Goal: Transaction & Acquisition: Purchase product/service

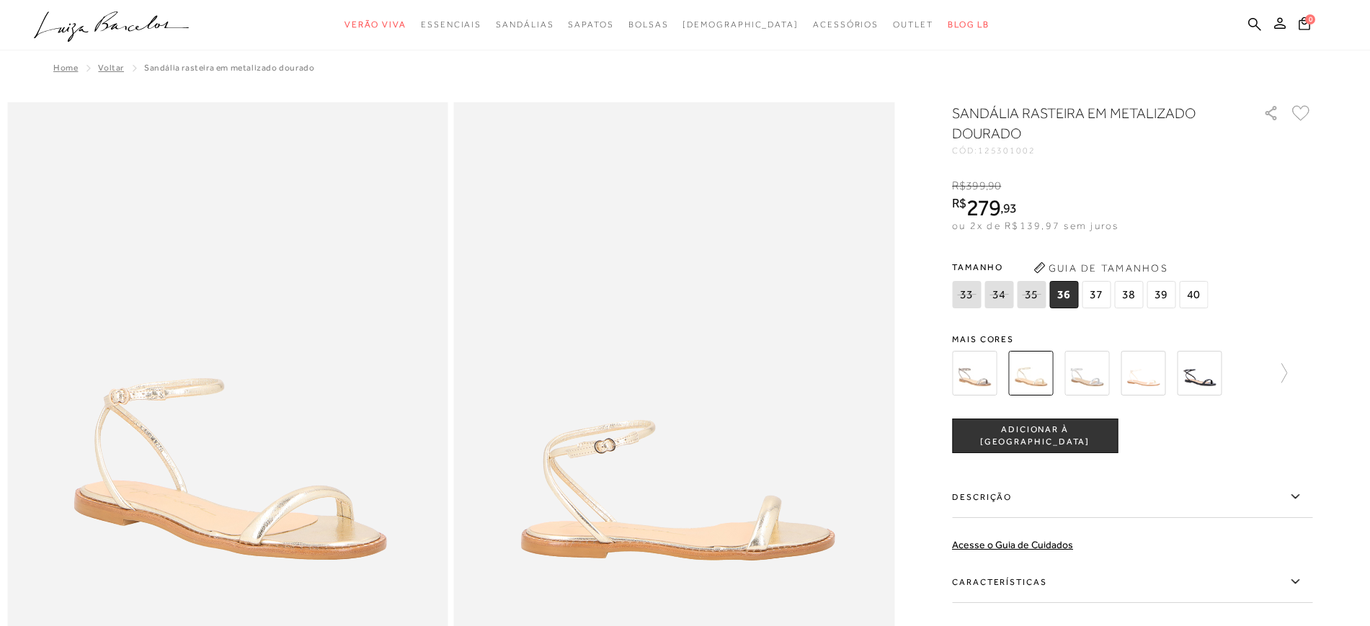
click at [980, 375] on img at bounding box center [974, 373] width 45 height 45
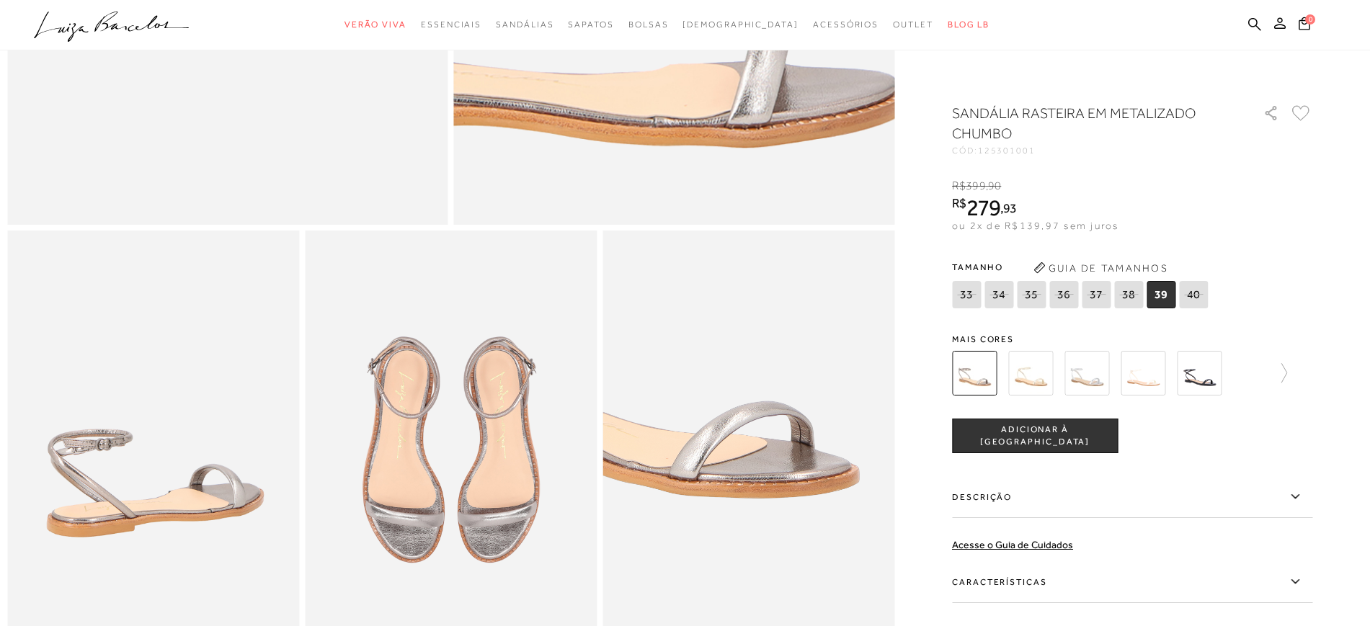
scroll to position [540, 0]
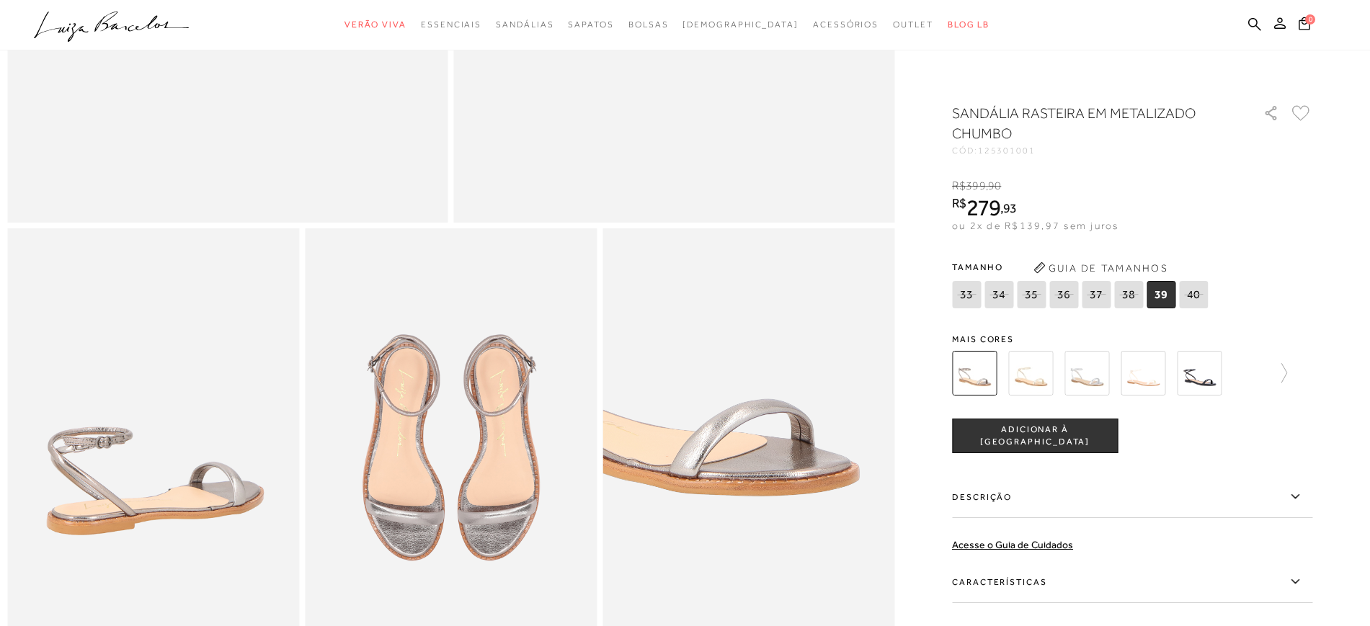
click at [1092, 378] on img at bounding box center [1086, 373] width 45 height 45
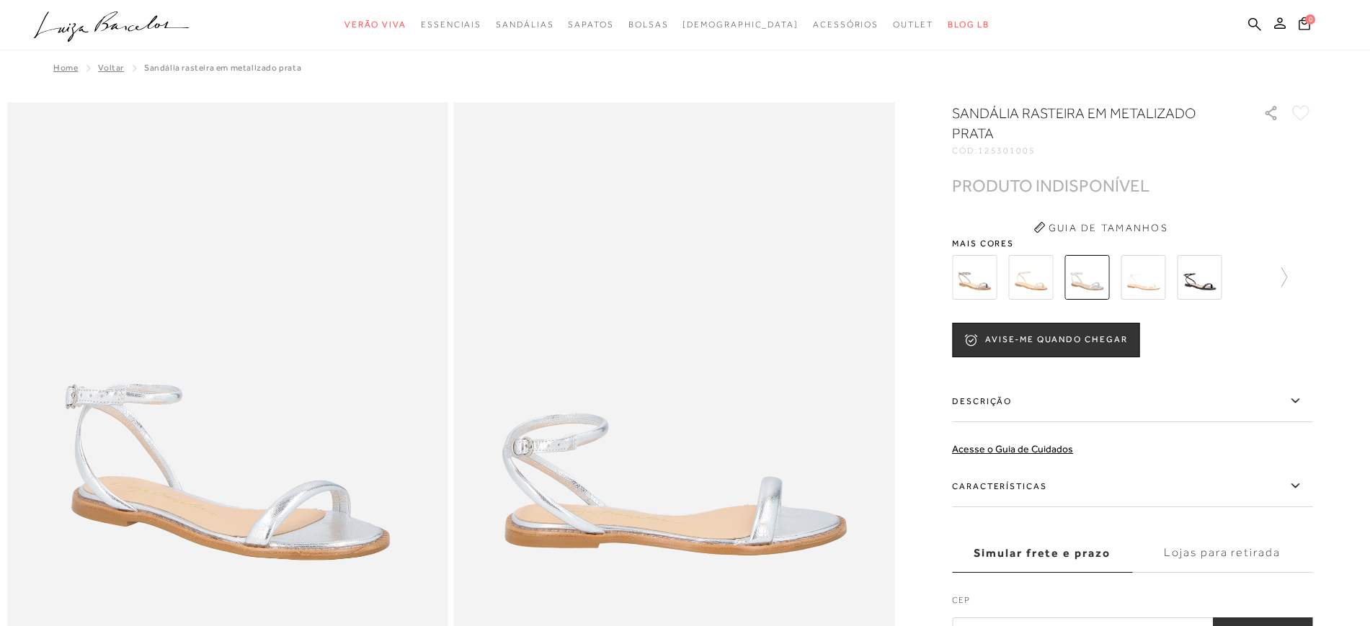
click at [1209, 274] on img at bounding box center [1198, 277] width 45 height 45
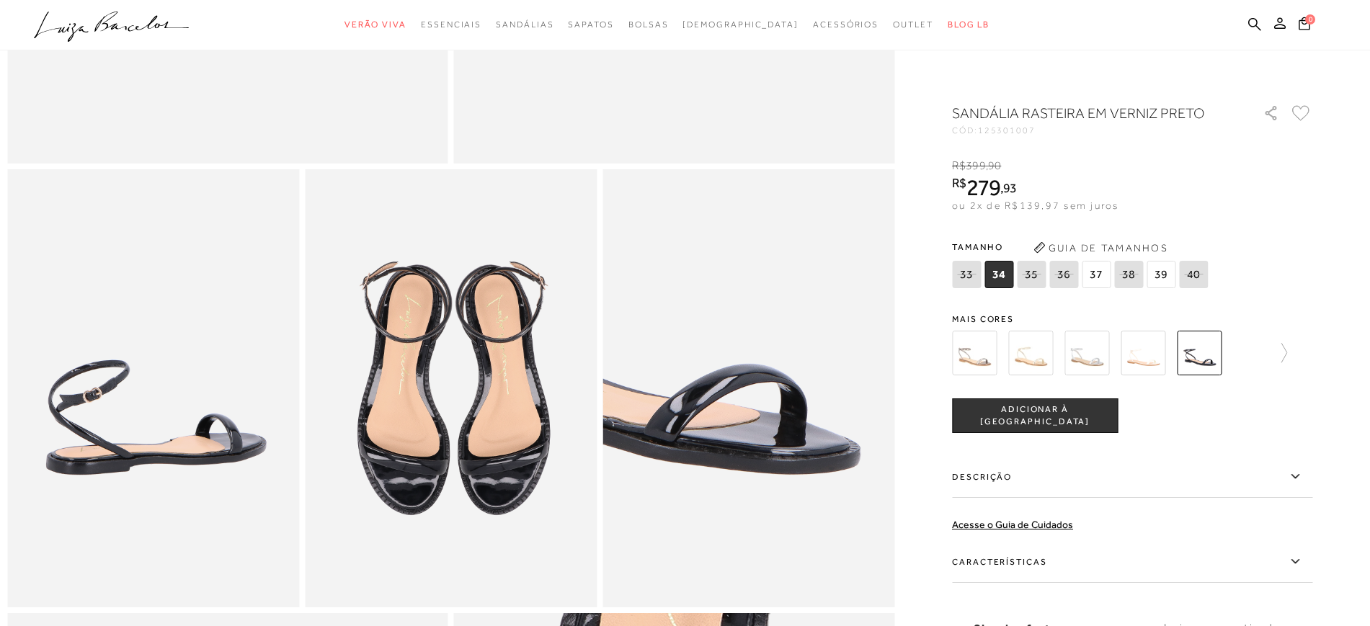
scroll to position [630, 0]
